Goal: Information Seeking & Learning: Learn about a topic

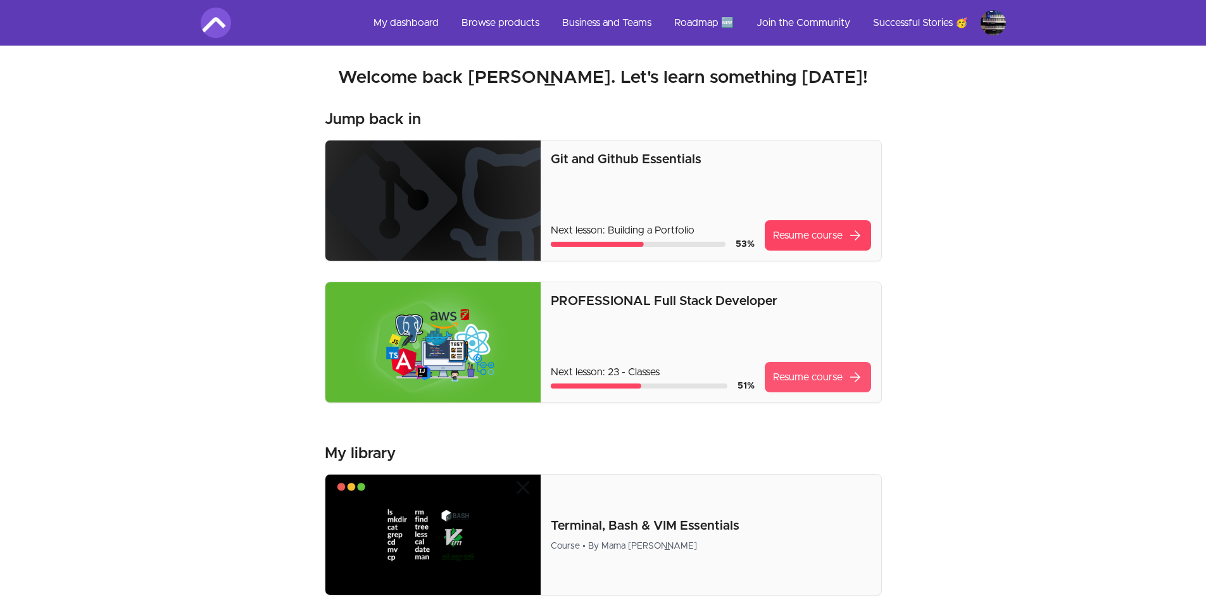
click at [831, 375] on link "Resume course arrow_forward" at bounding box center [818, 377] width 106 height 30
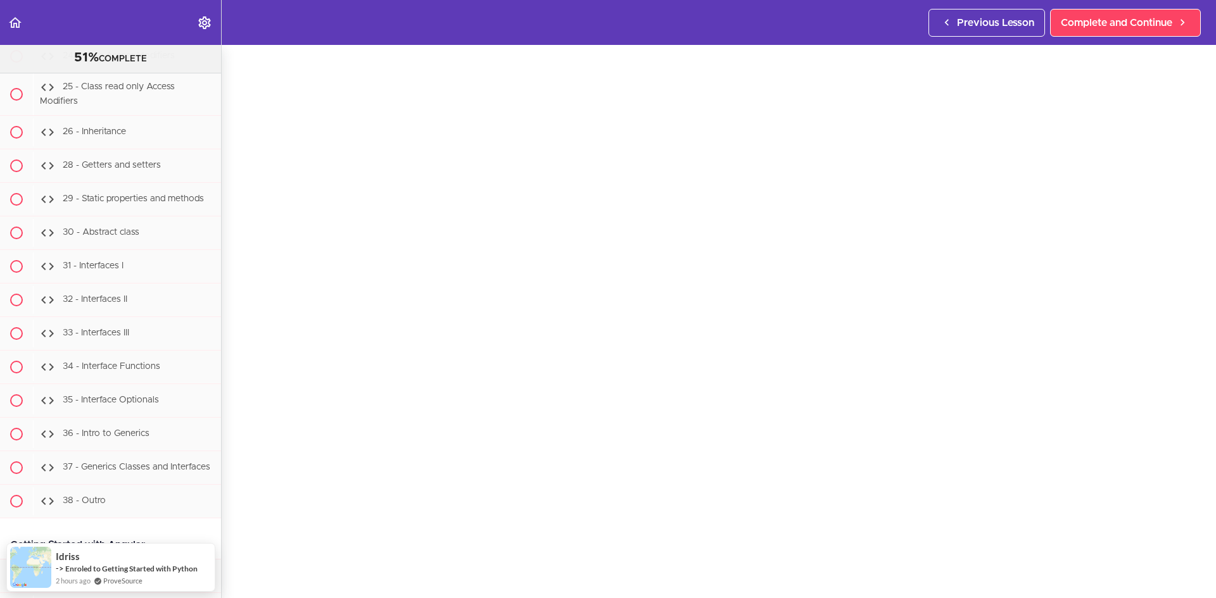
scroll to position [51, 0]
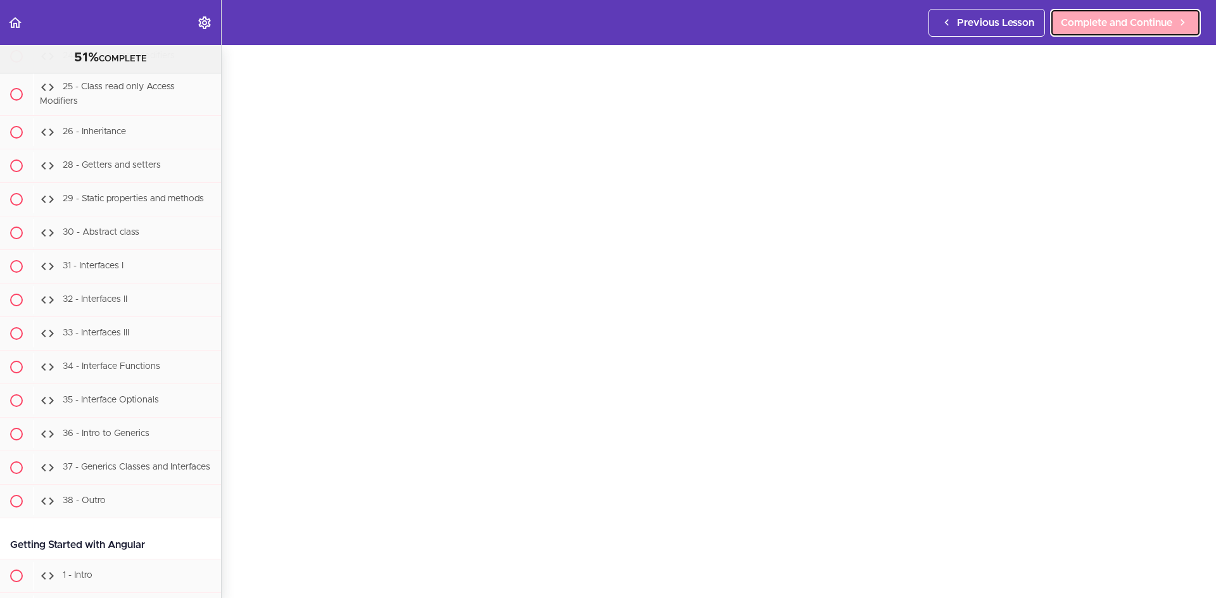
click at [1076, 30] on span "Complete and Continue" at bounding box center [1116, 22] width 111 height 15
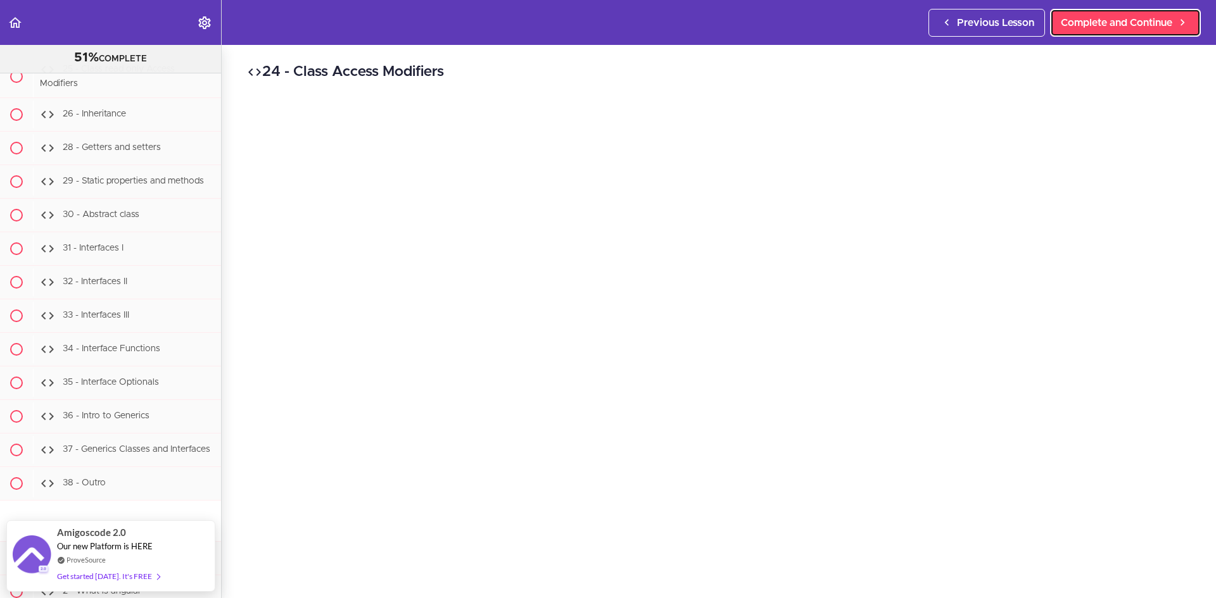
scroll to position [63, 0]
